Goal: Task Accomplishment & Management: Manage account settings

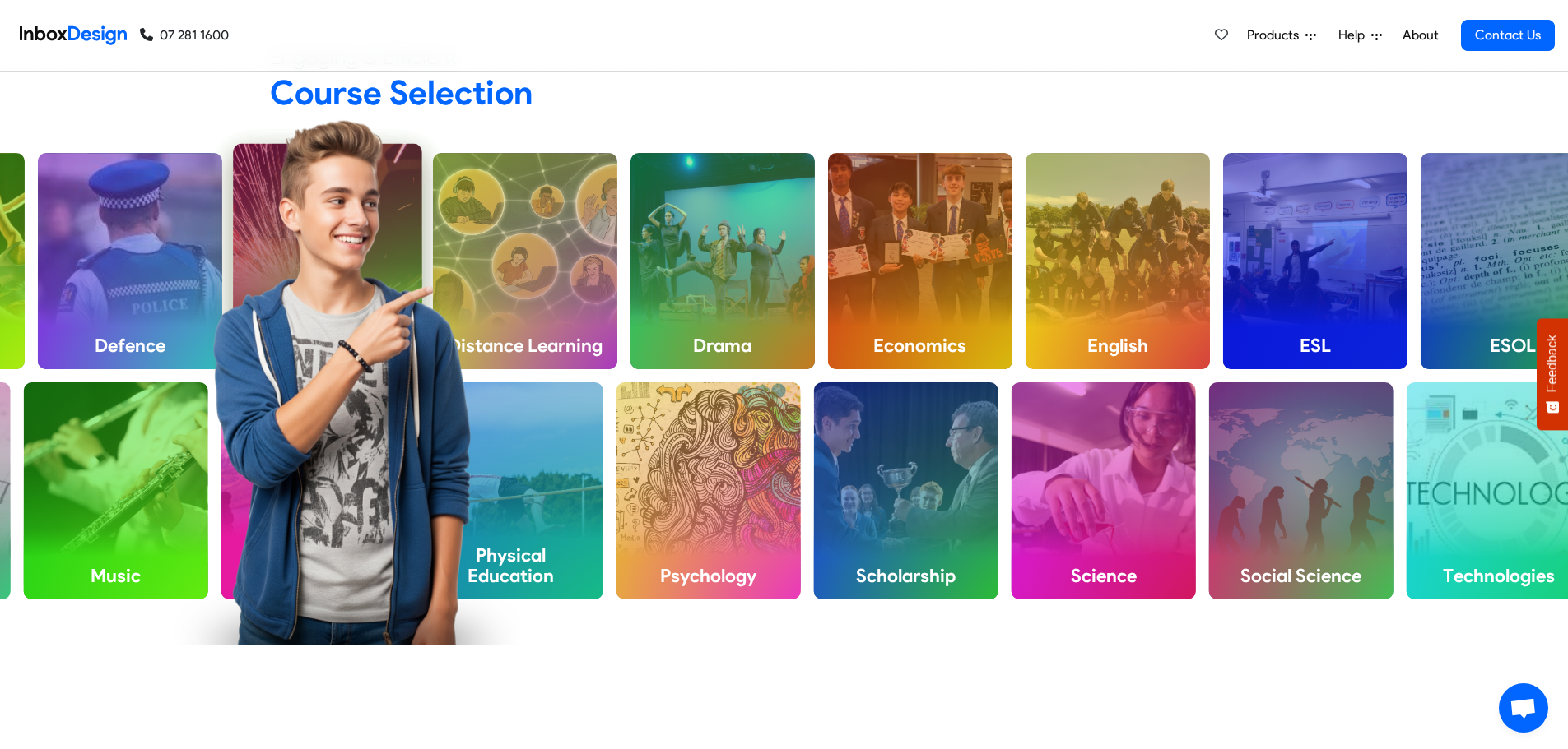
scroll to position [823, 0]
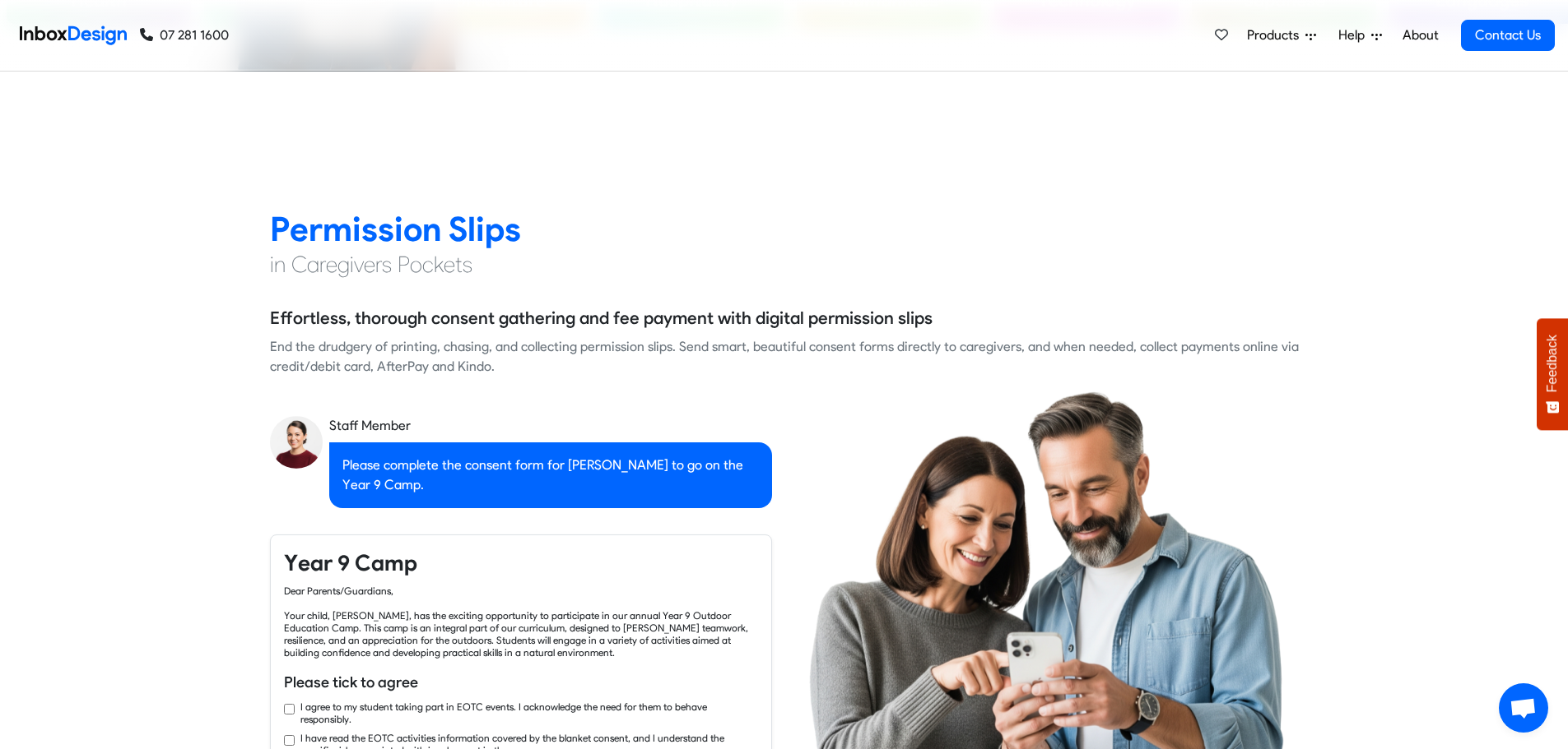
checkbox input "true"
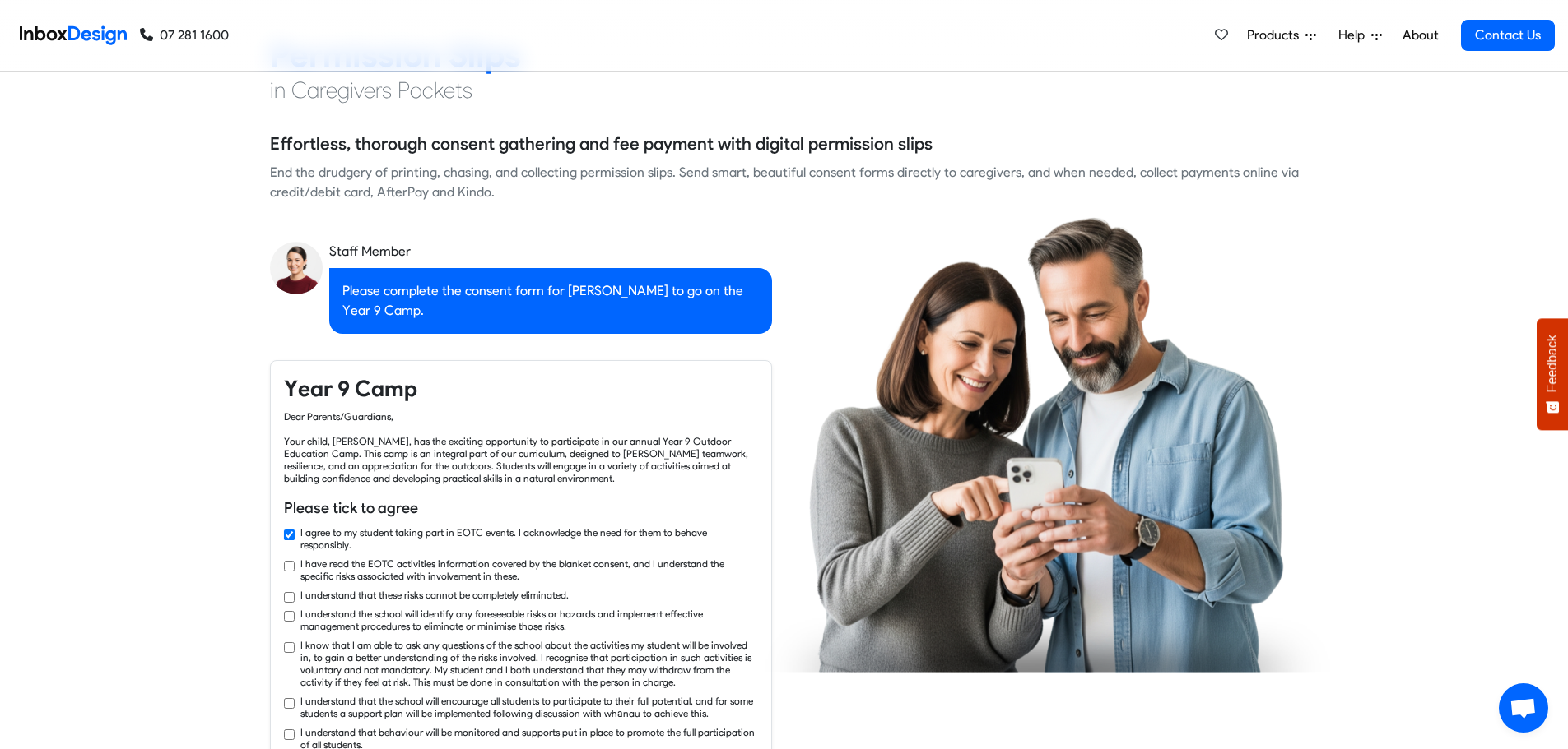
checkbox input "true"
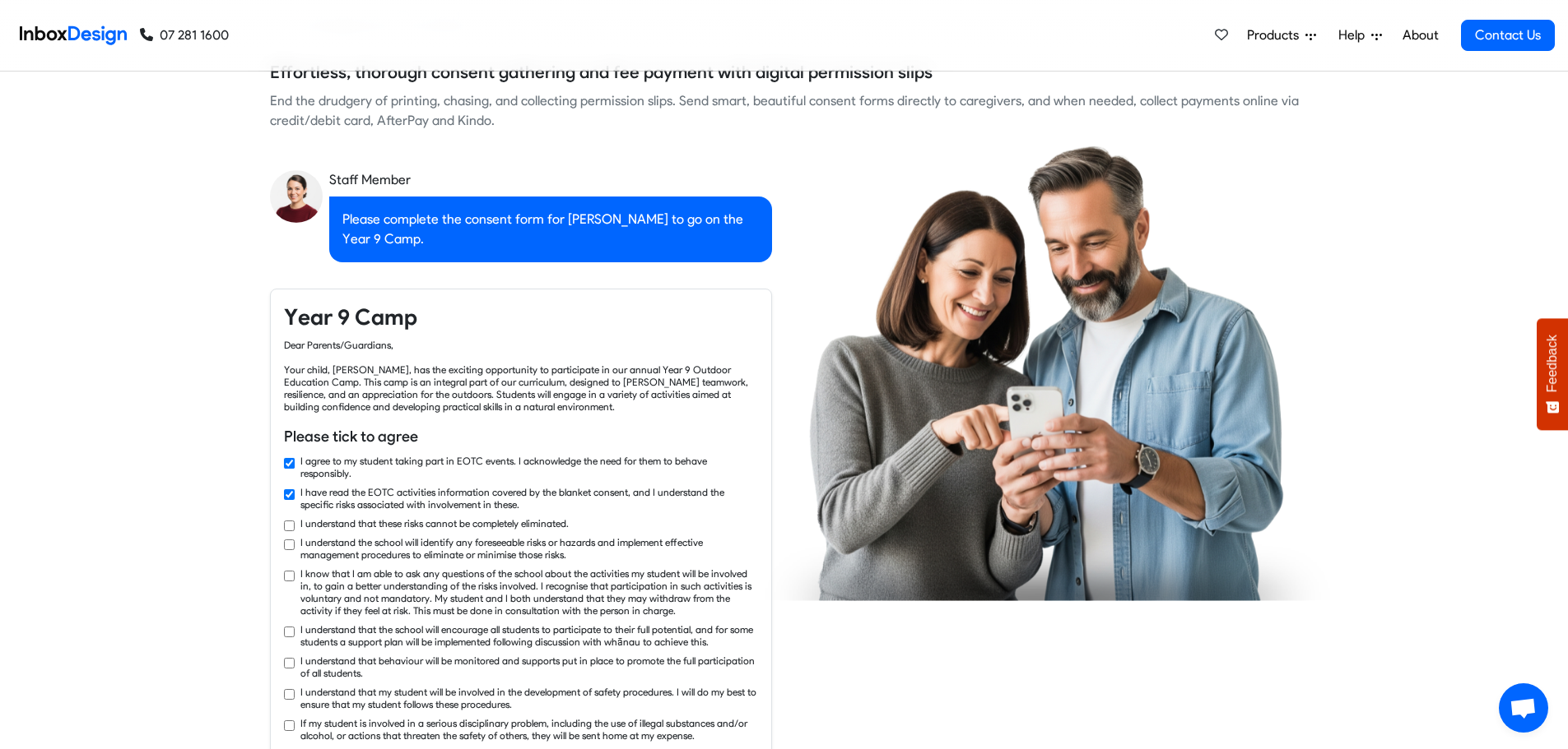
checkbox input "true"
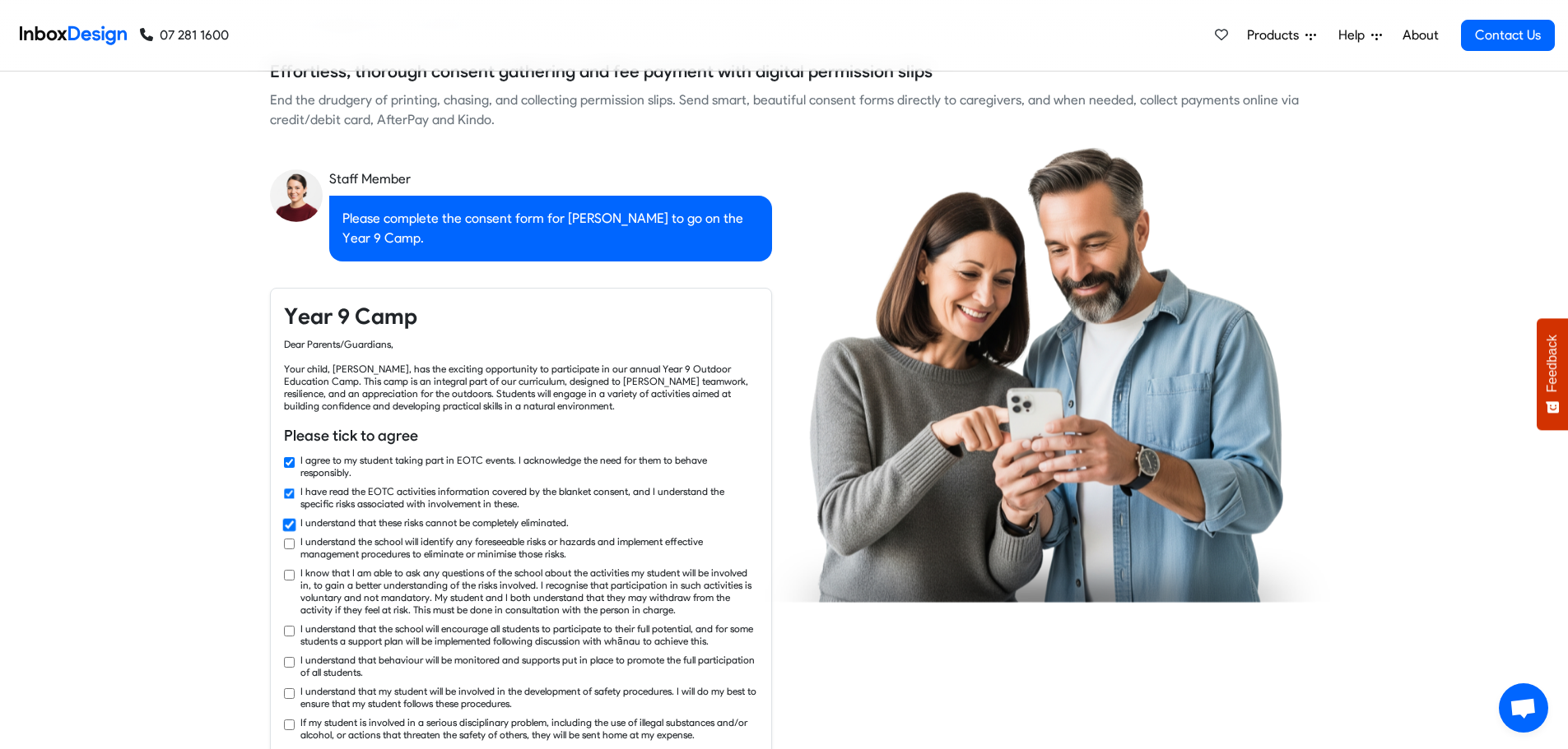
checkbox input "true"
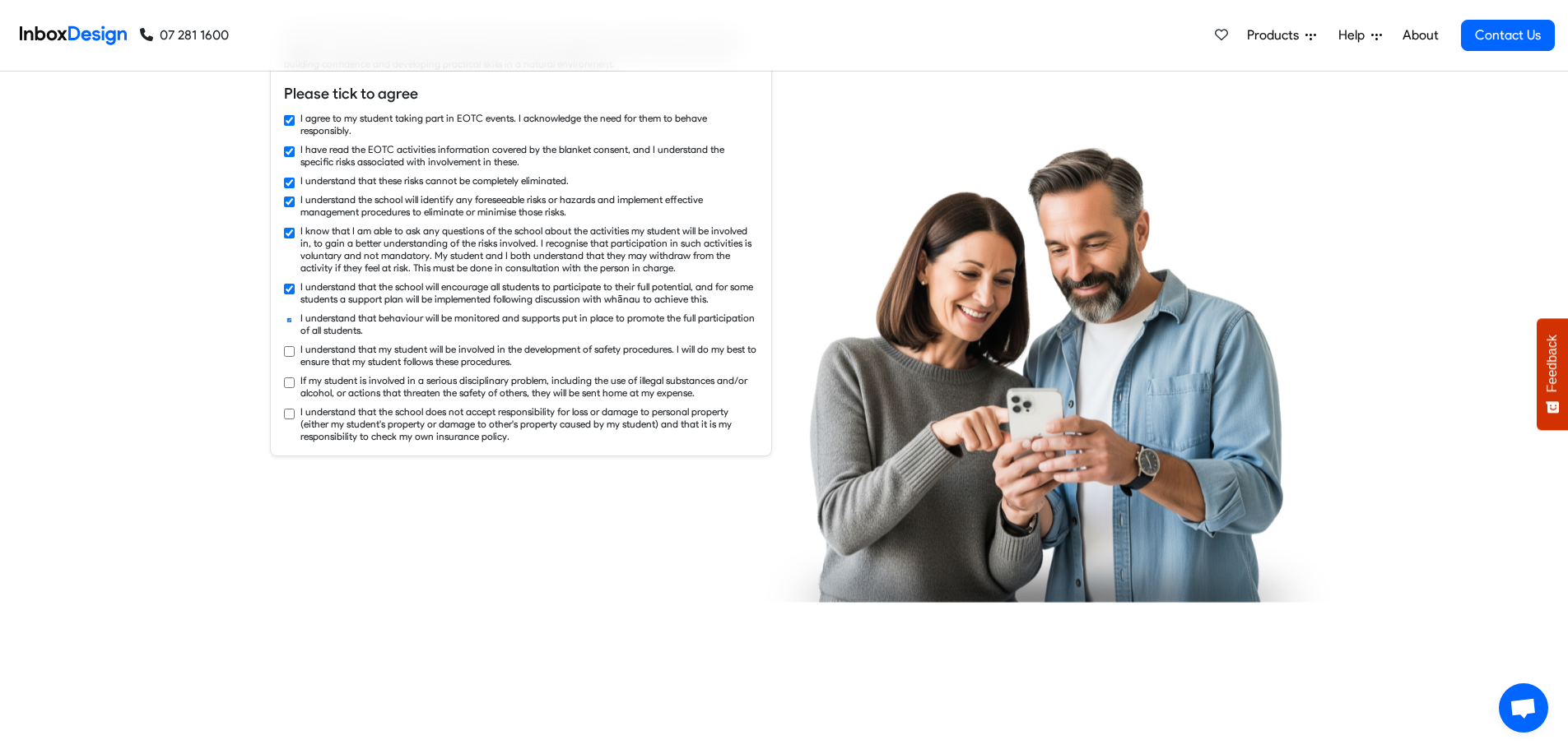
checkbox input "true"
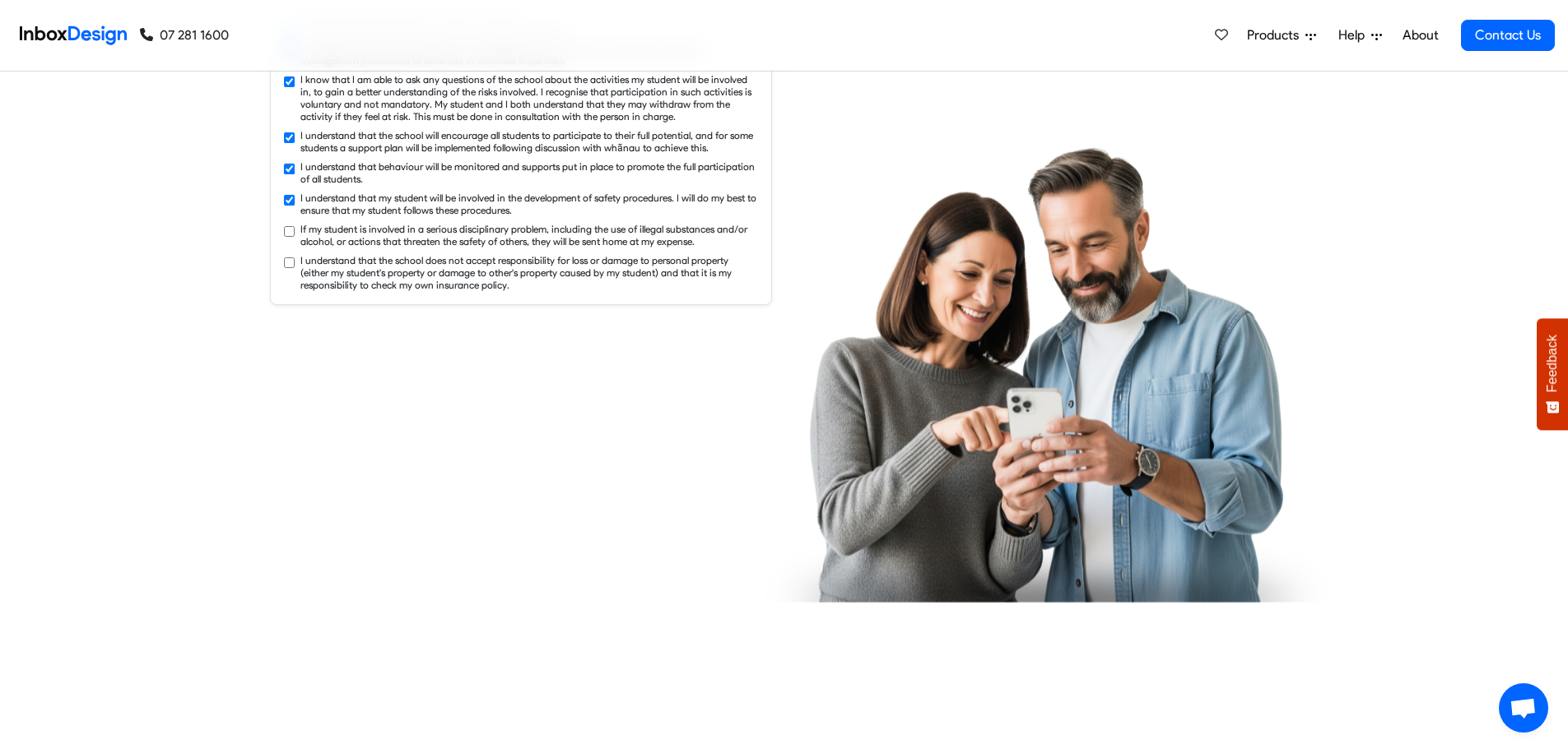
checkbox input "true"
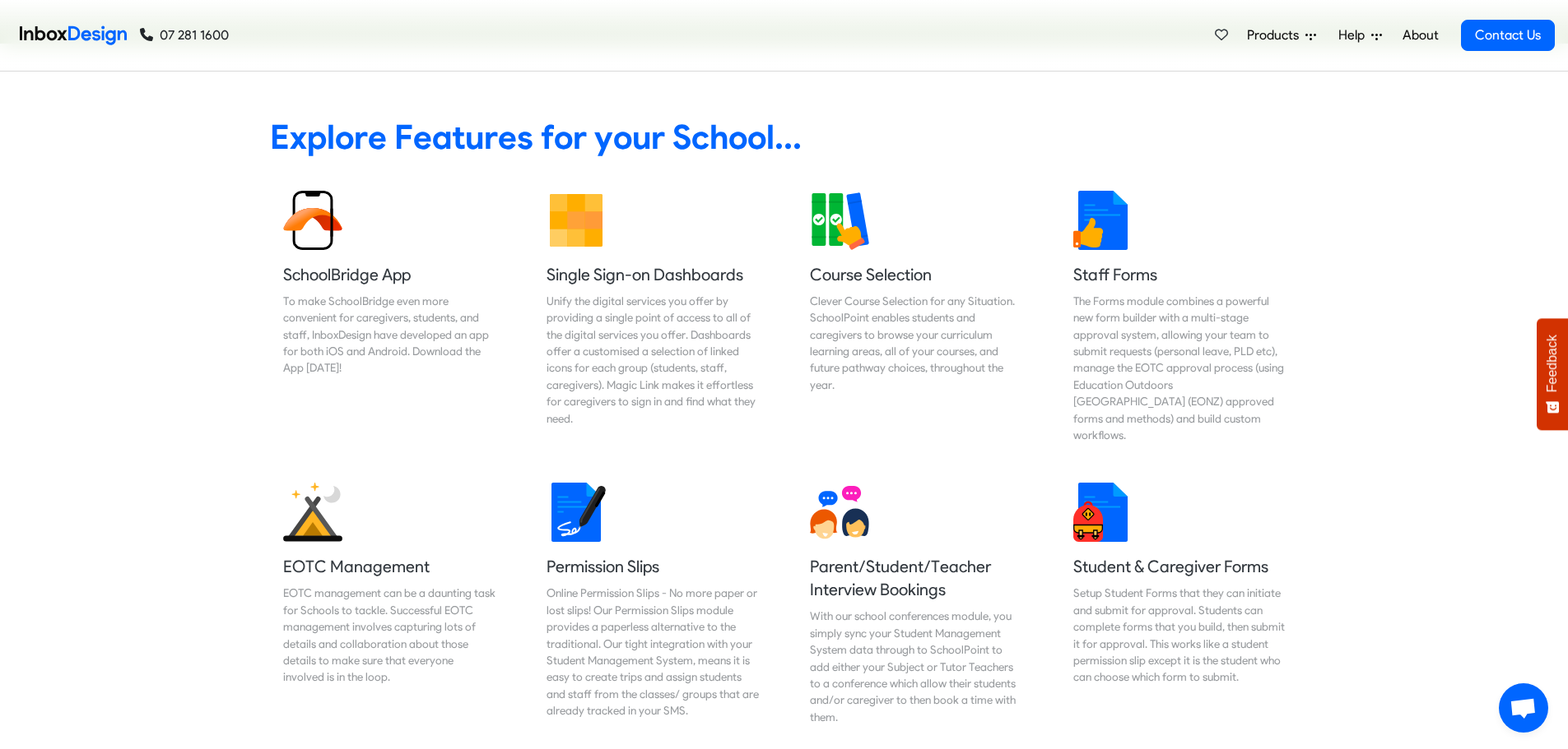
scroll to position [5593, 0]
